Goal: Information Seeking & Learning: Learn about a topic

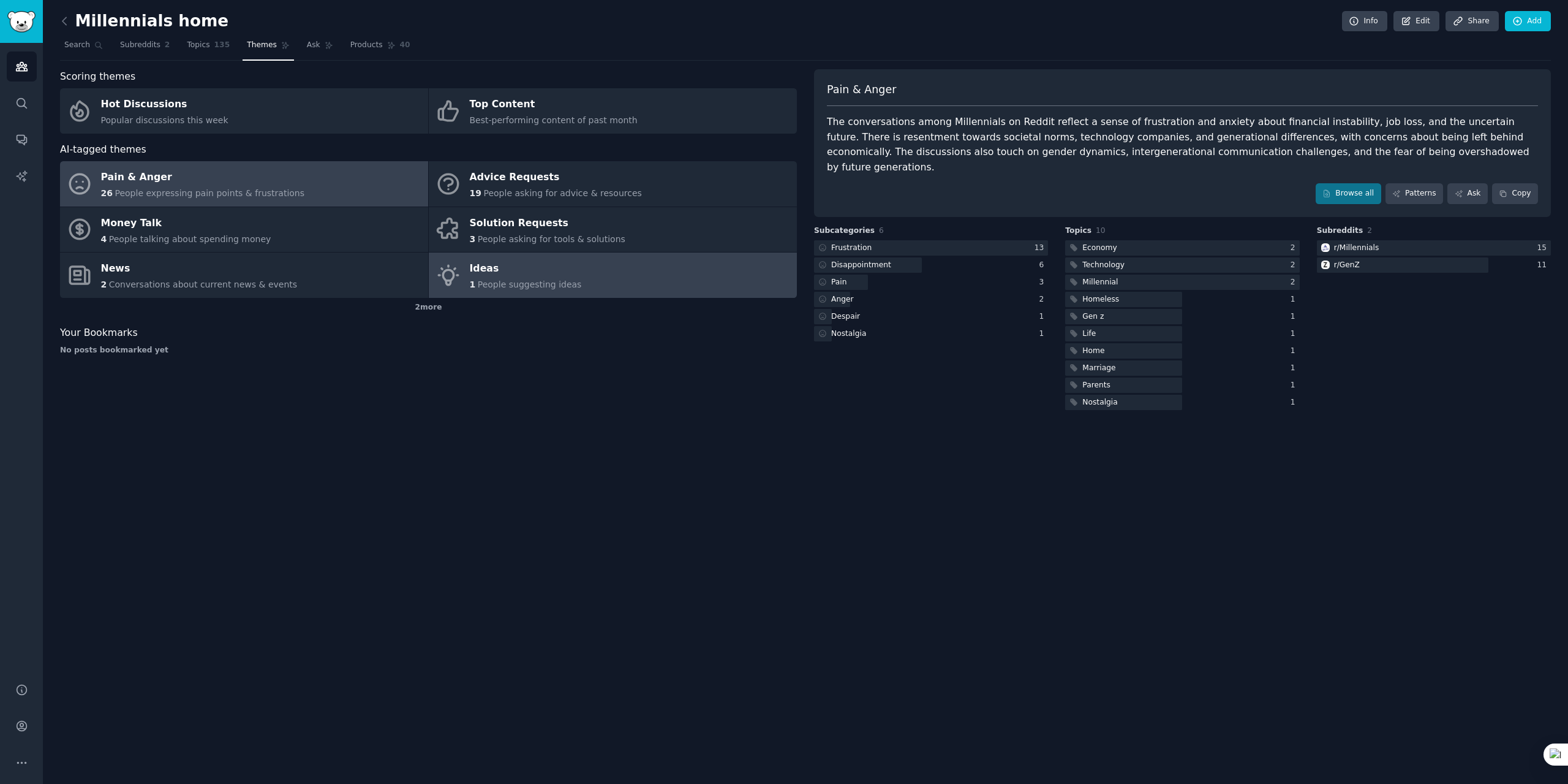
click at [513, 279] on span "People suggesting ideas" at bounding box center [530, 284] width 104 height 10
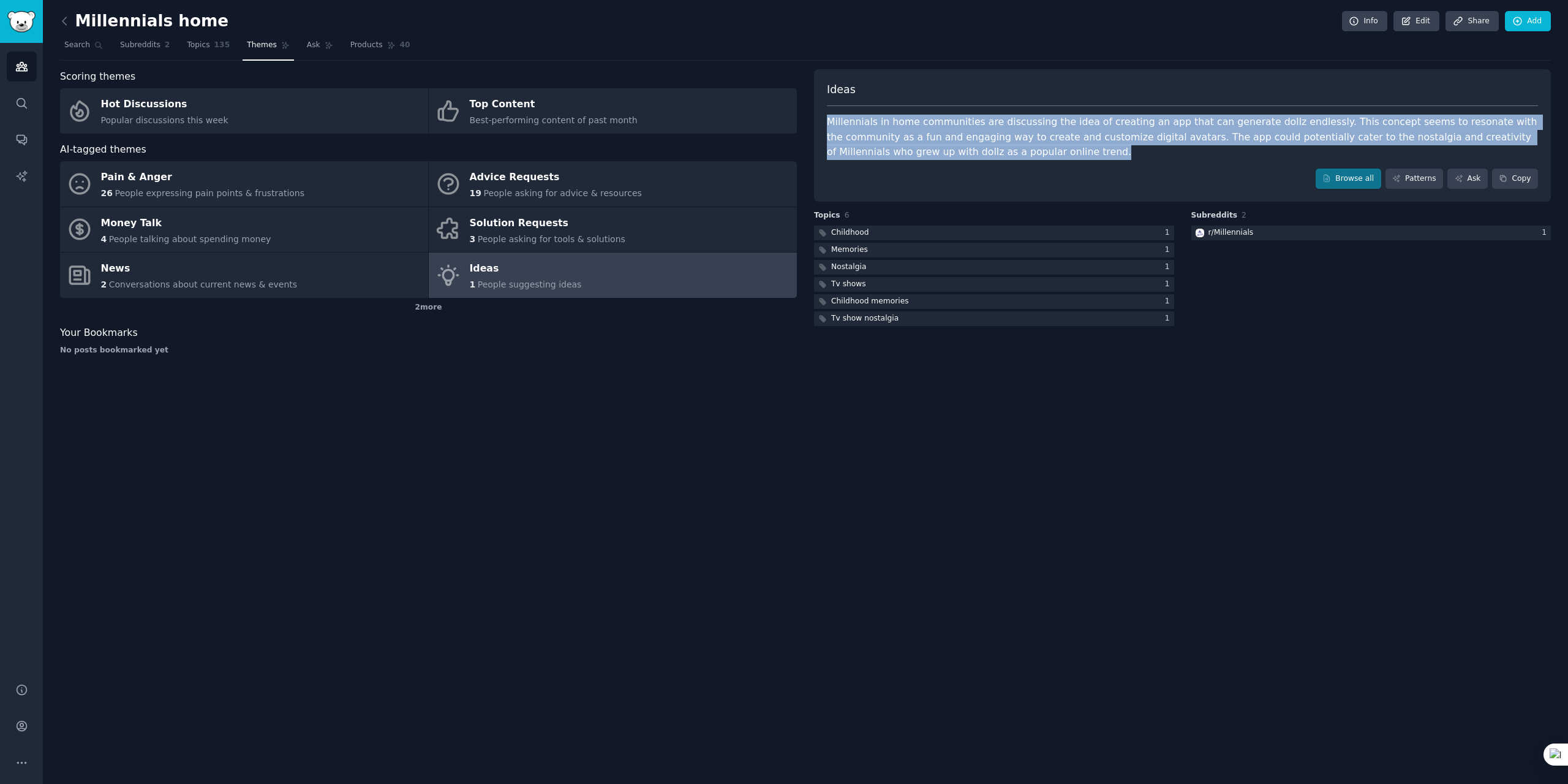
drag, startPoint x: 829, startPoint y: 120, endPoint x: 1144, endPoint y: 155, distance: 316.9
click at [815, 155] on div "Millennials in home communities are discussing the idea of creating an app that…" at bounding box center [1182, 138] width 711 height 45
copy div "Millennials in home communities are discussing the idea of creating an app that…"
